Goal: Download file/media

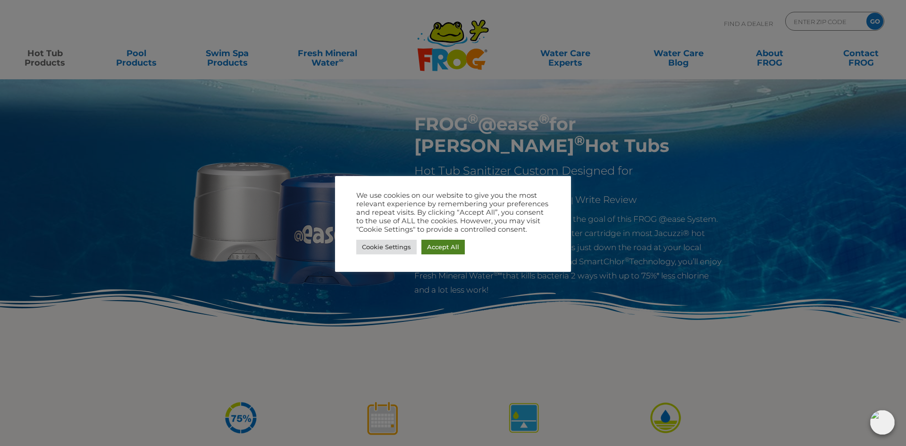
drag, startPoint x: 434, startPoint y: 246, endPoint x: 502, endPoint y: 254, distance: 67.9
click at [435, 247] on link "Accept All" at bounding box center [443, 247] width 43 height 15
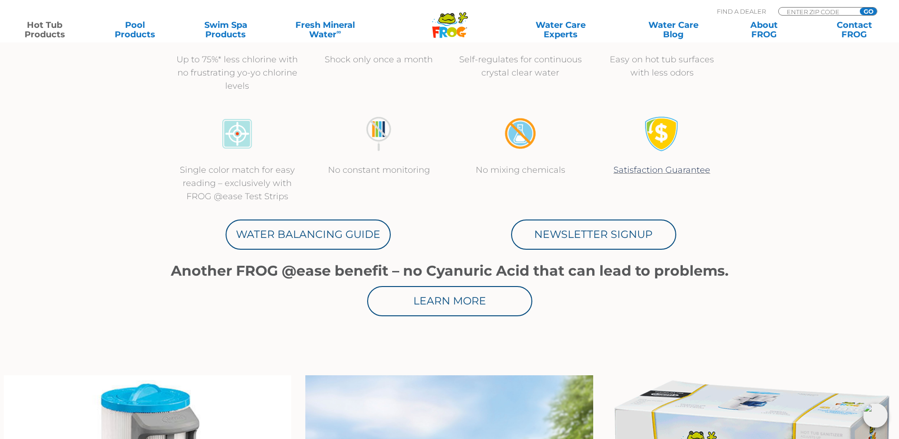
scroll to position [342, 0]
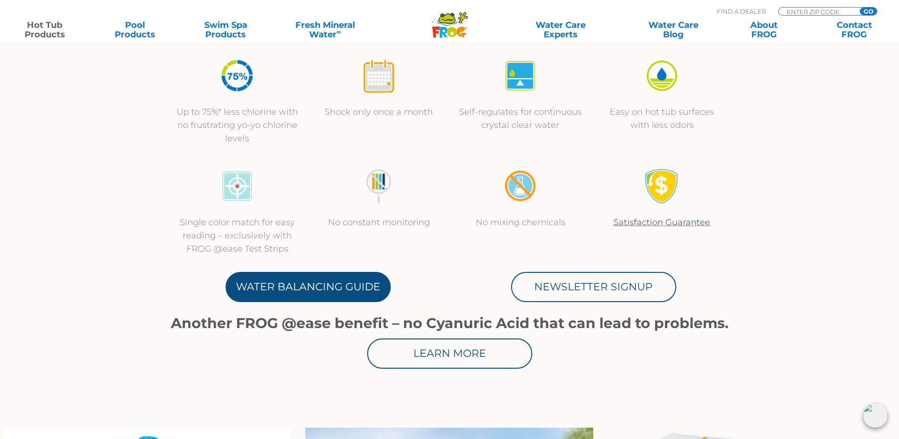
click at [338, 289] on link "Water Balancing Guide" at bounding box center [308, 287] width 165 height 30
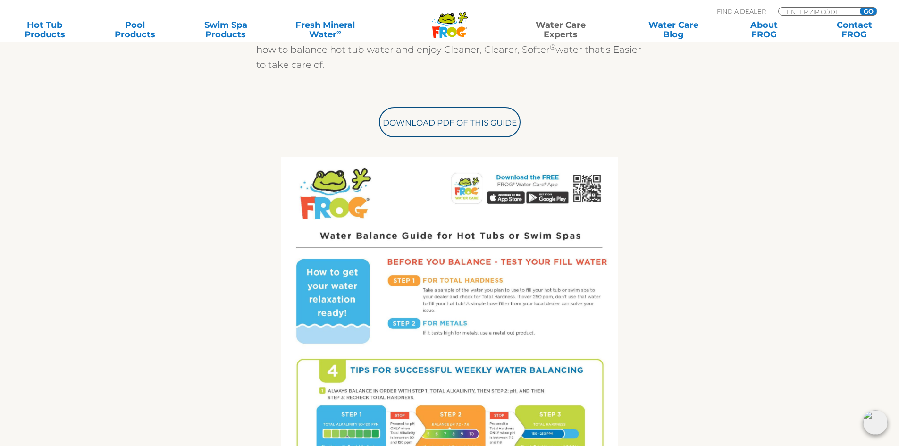
scroll to position [260, 0]
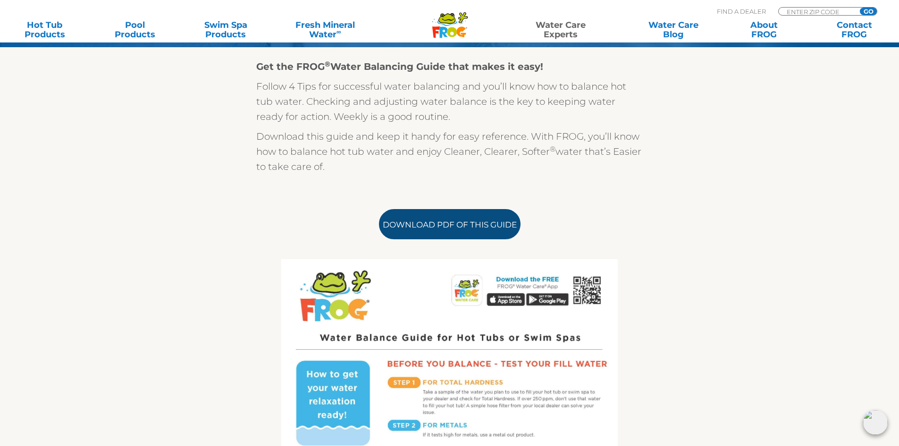
click at [471, 221] on link "Download PDF of this Guide" at bounding box center [450, 224] width 142 height 30
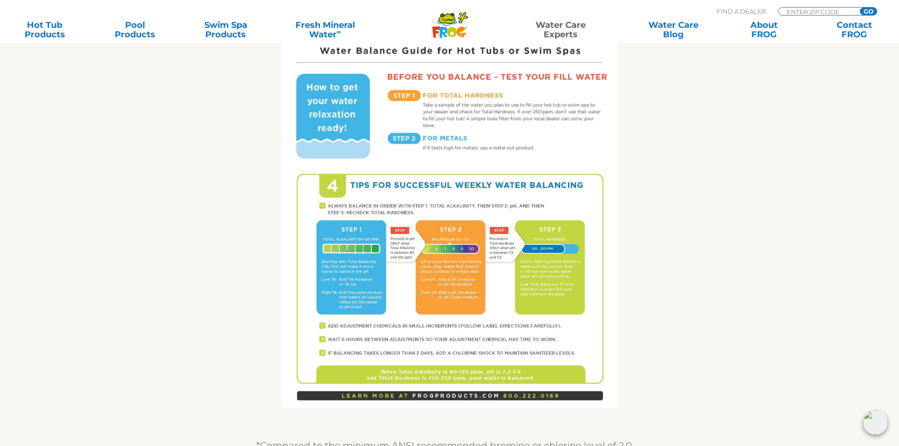
scroll to position [389, 0]
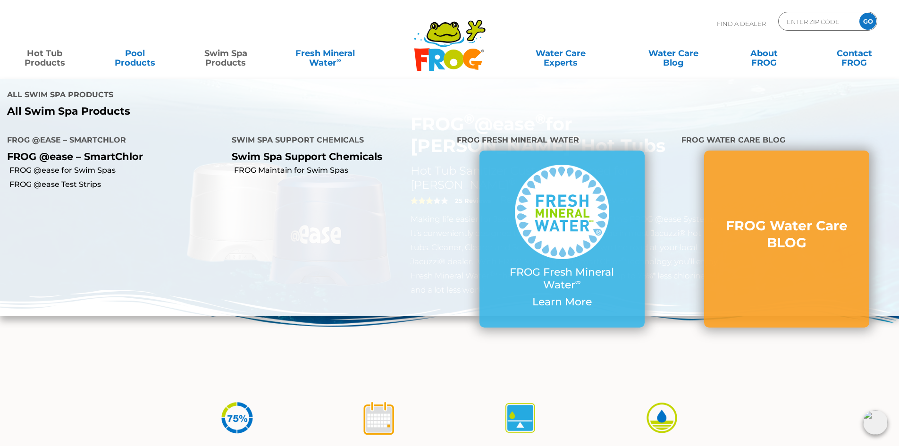
click at [221, 60] on link "Swim Spa Products" at bounding box center [226, 53] width 70 height 19
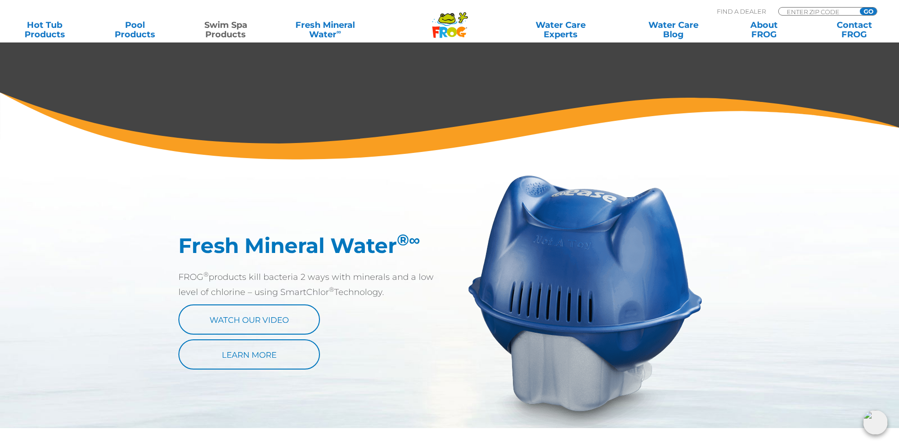
scroll to position [189, 0]
